Goal: Information Seeking & Learning: Learn about a topic

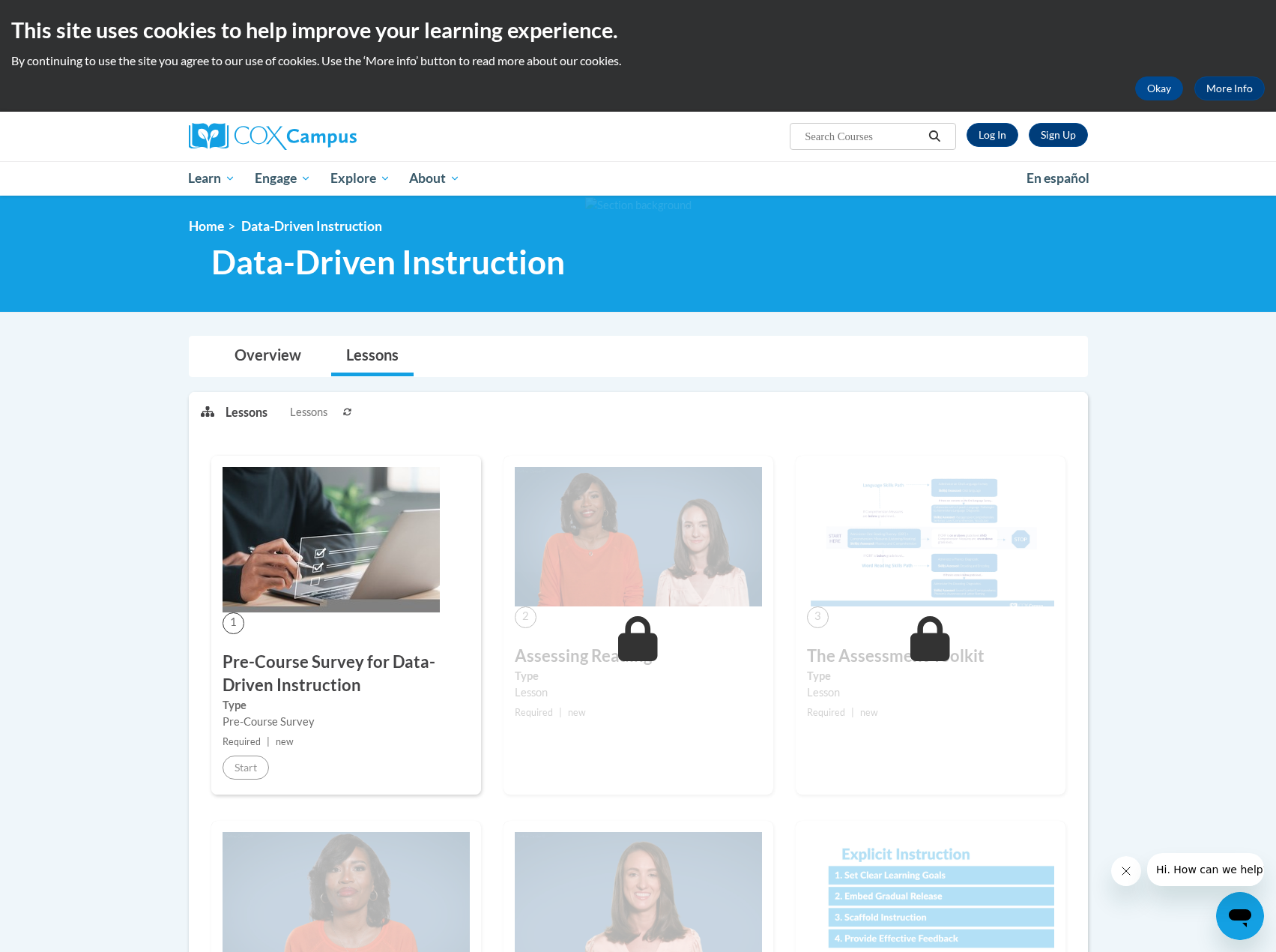
click at [316, 531] on img at bounding box center [331, 540] width 218 height 146
click at [992, 137] on link "Log In" at bounding box center [992, 134] width 52 height 24
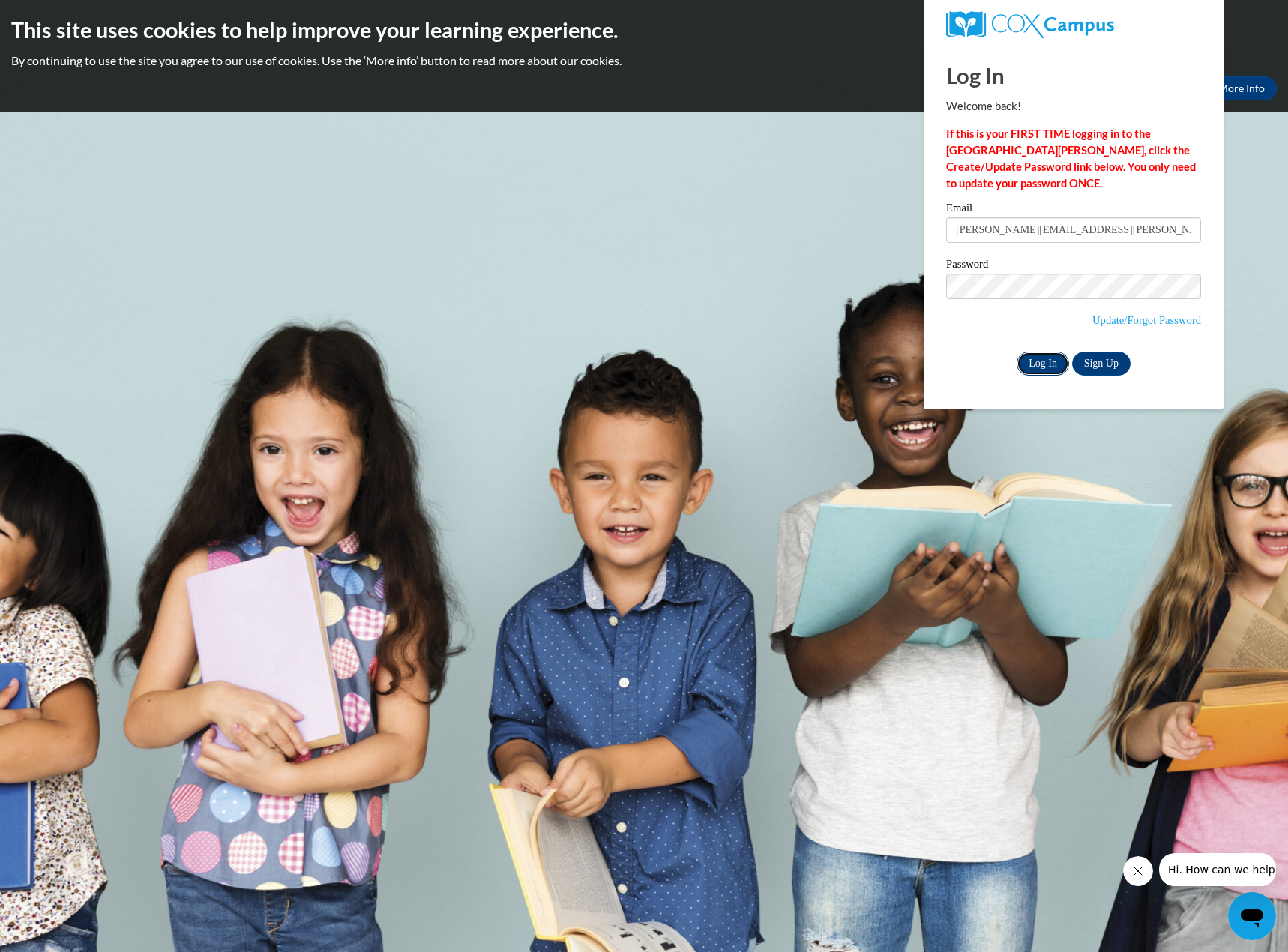
click at [1039, 364] on input "Log In" at bounding box center [1043, 363] width 52 height 24
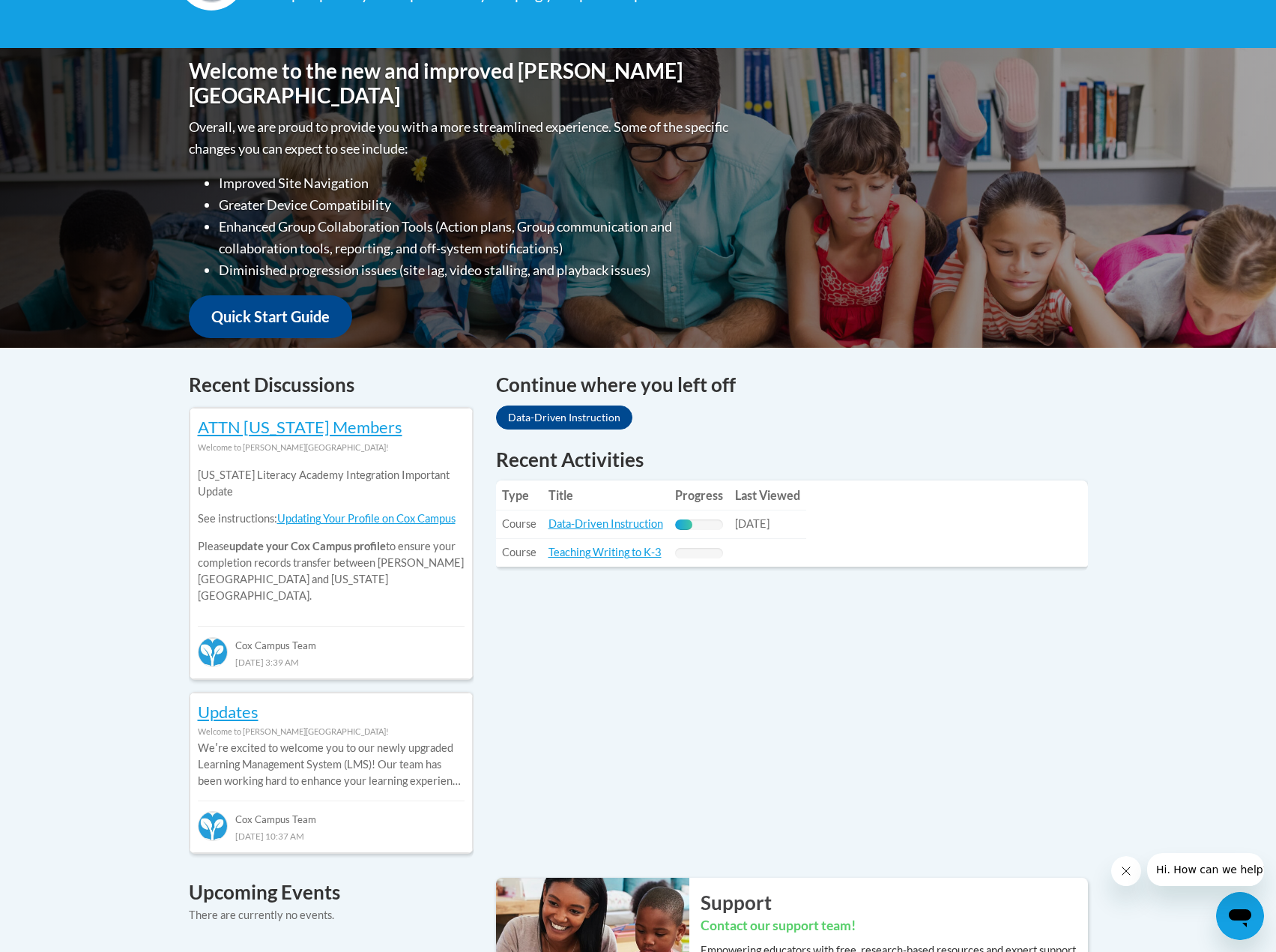
scroll to position [375, 0]
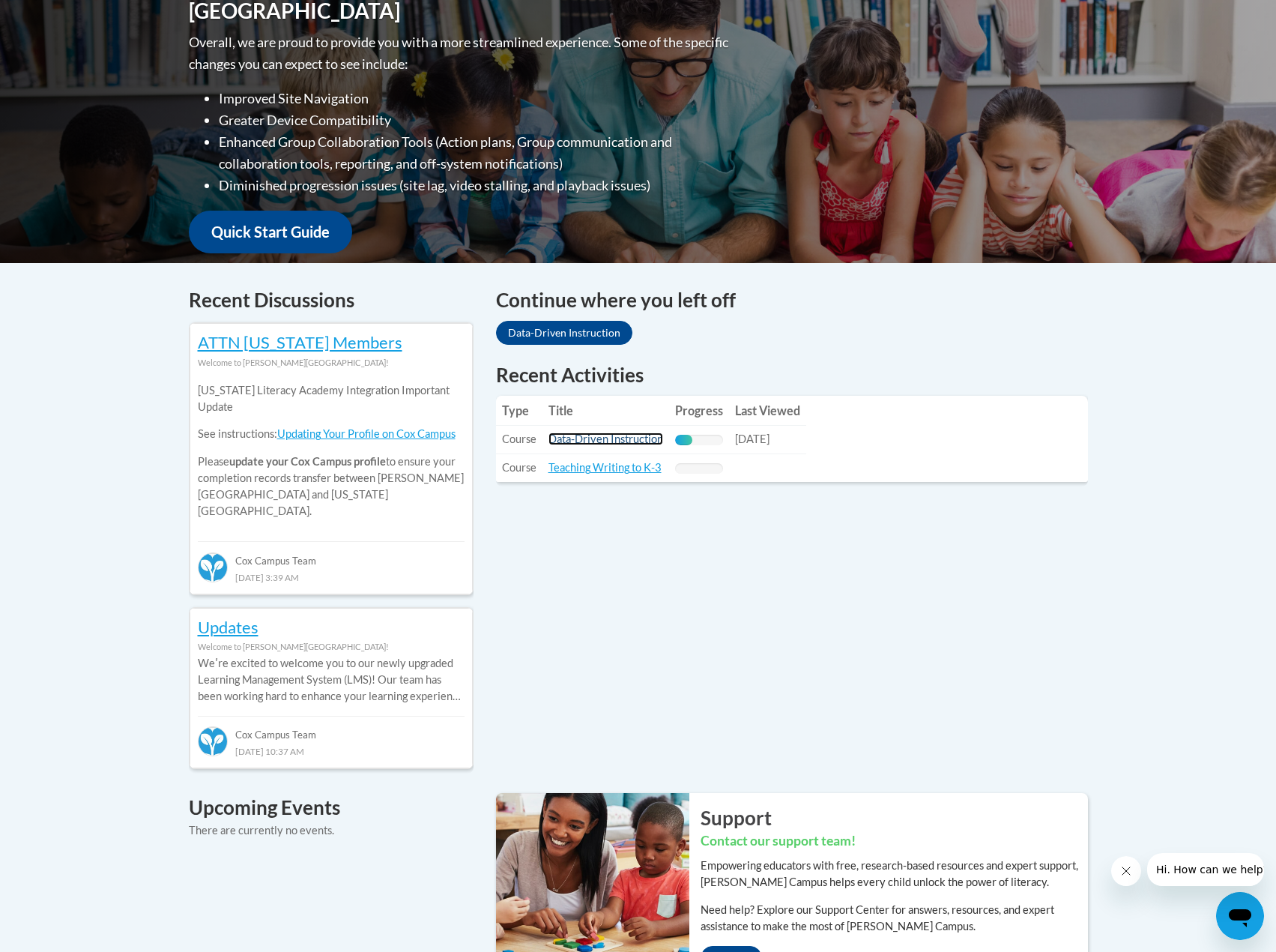
click at [626, 441] on link "Data-Driven Instruction" at bounding box center [606, 439] width 115 height 13
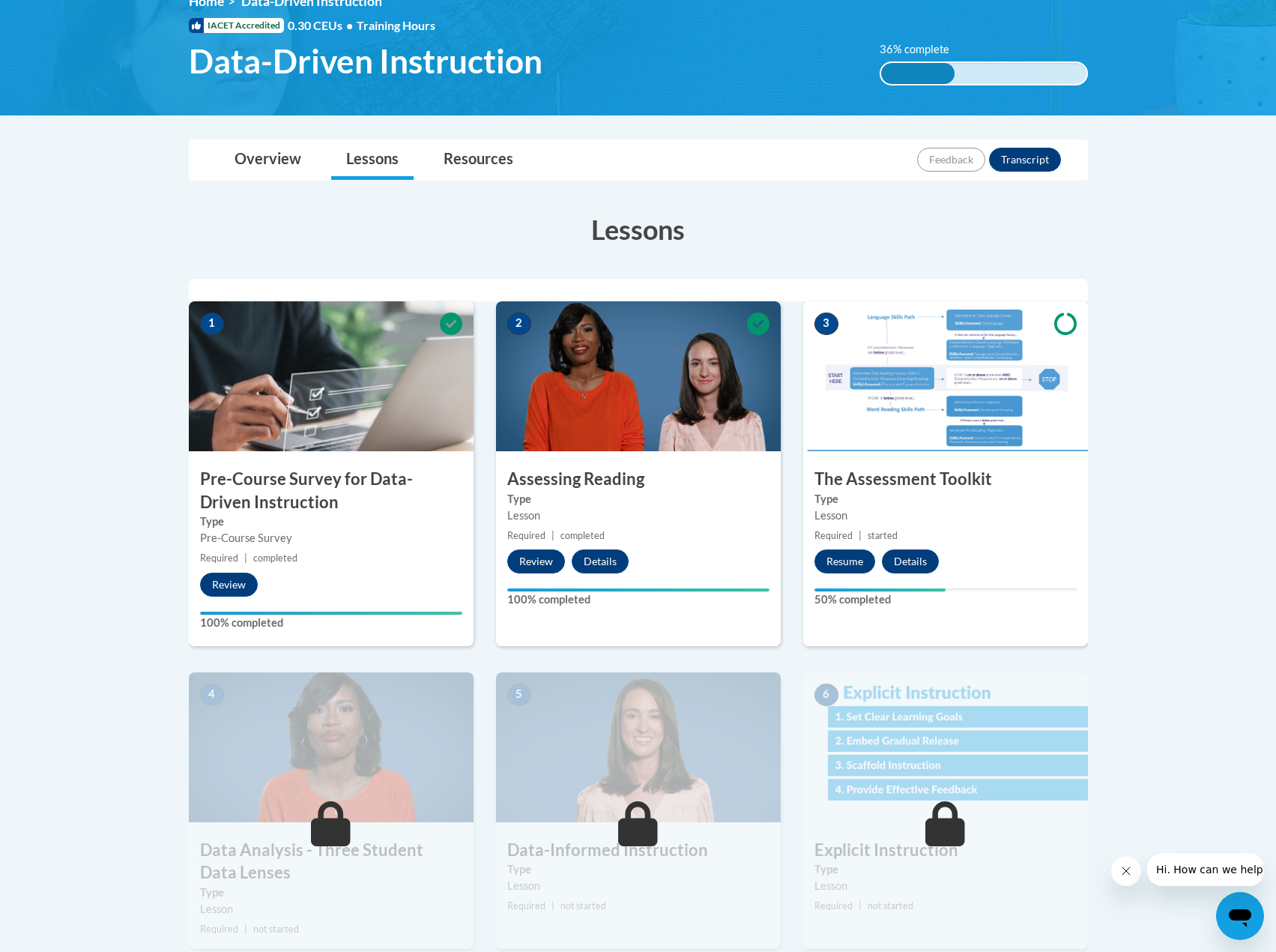
click at [950, 395] on img at bounding box center [946, 375] width 285 height 150
click at [855, 563] on button "Resume" at bounding box center [845, 561] width 61 height 24
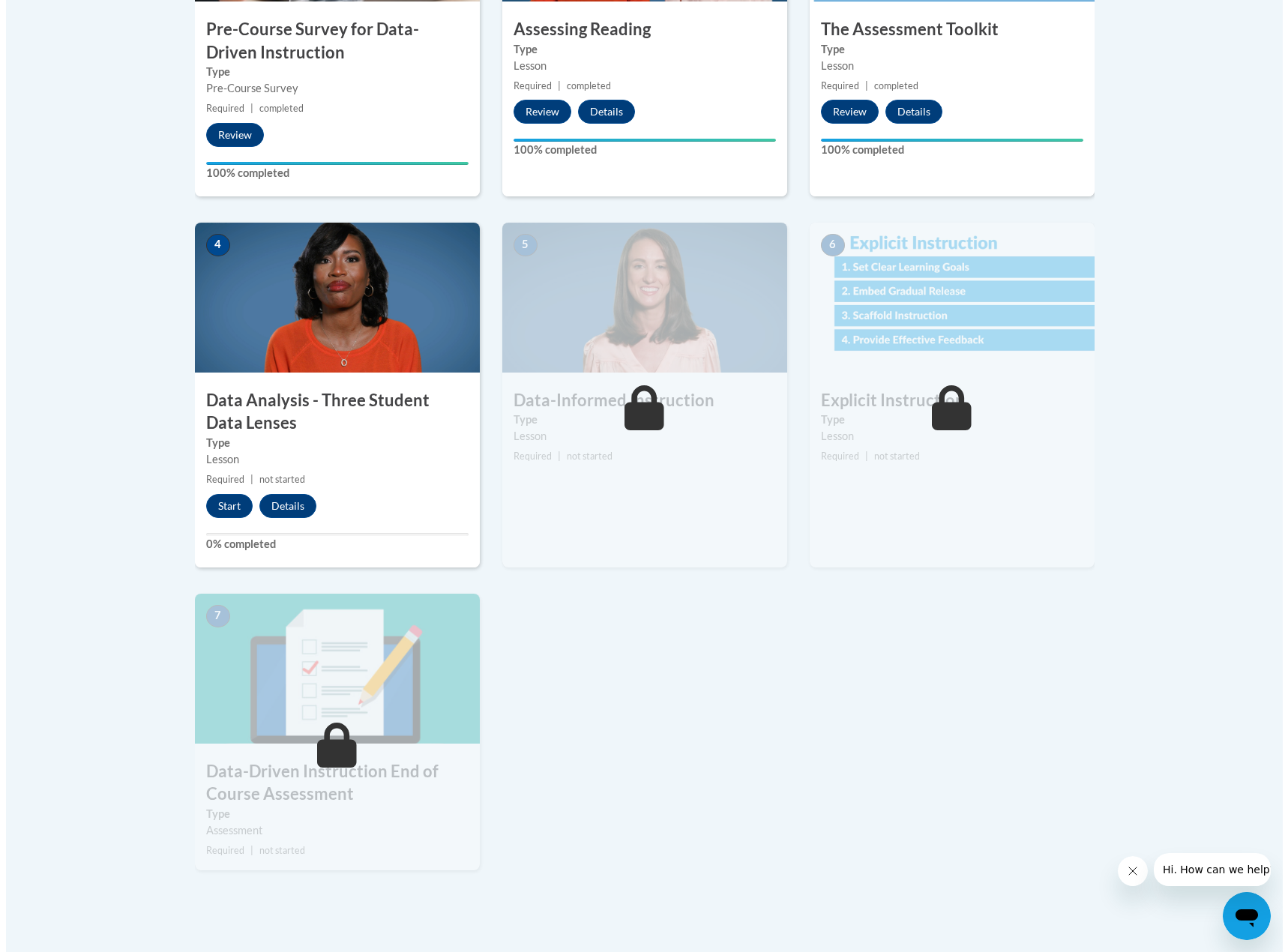
scroll to position [599, 0]
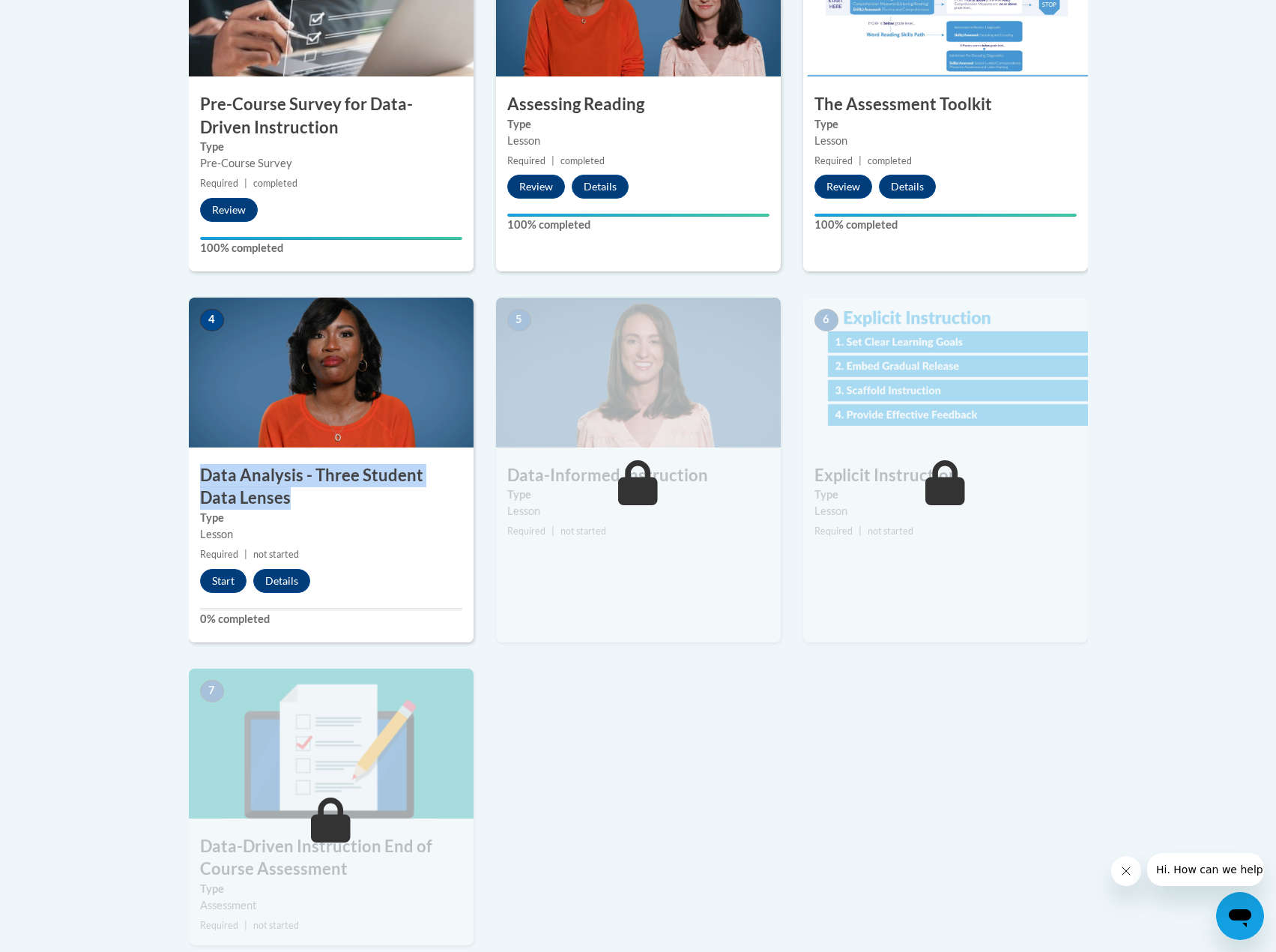
drag, startPoint x: 255, startPoint y: 503, endPoint x: 201, endPoint y: 474, distance: 61.3
click at [201, 474] on h3 "Data Analysis - Three Student Data Lenses" at bounding box center [331, 487] width 285 height 47
copy h3 "Data Analysis - Three Student Data Lenses"
click at [222, 585] on button "Start" at bounding box center [223, 580] width 47 height 24
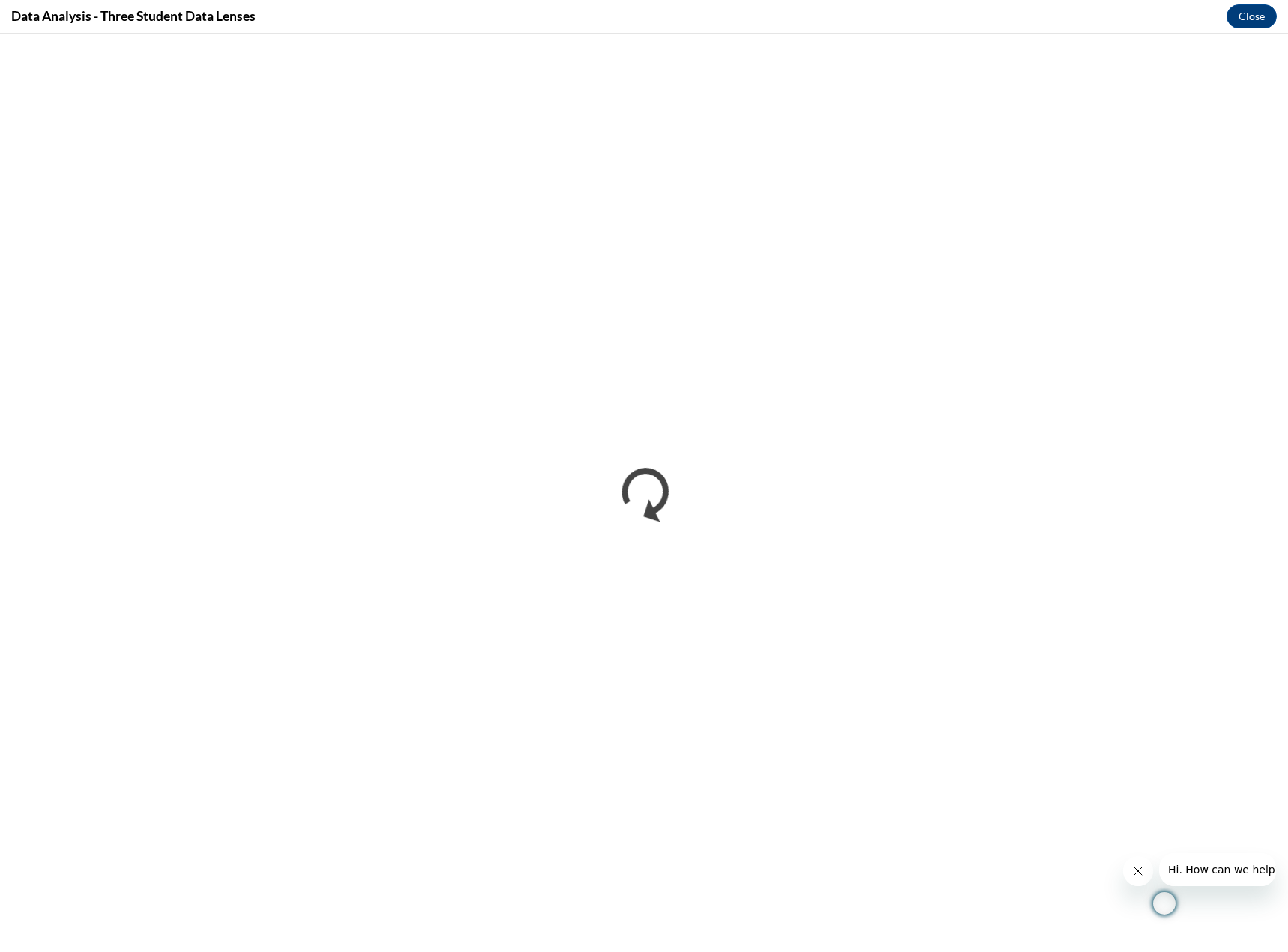
scroll to position [0, 0]
